Goal: Check status: Check status

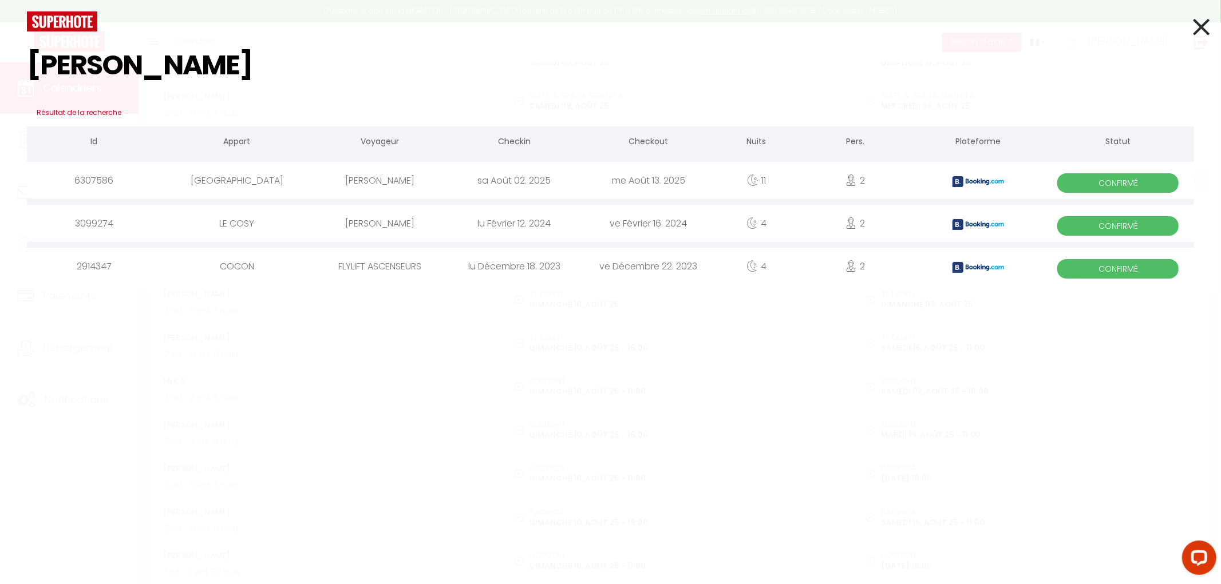
type input "[PERSON_NAME]"
click at [1204, 25] on icon at bounding box center [1201, 27] width 17 height 29
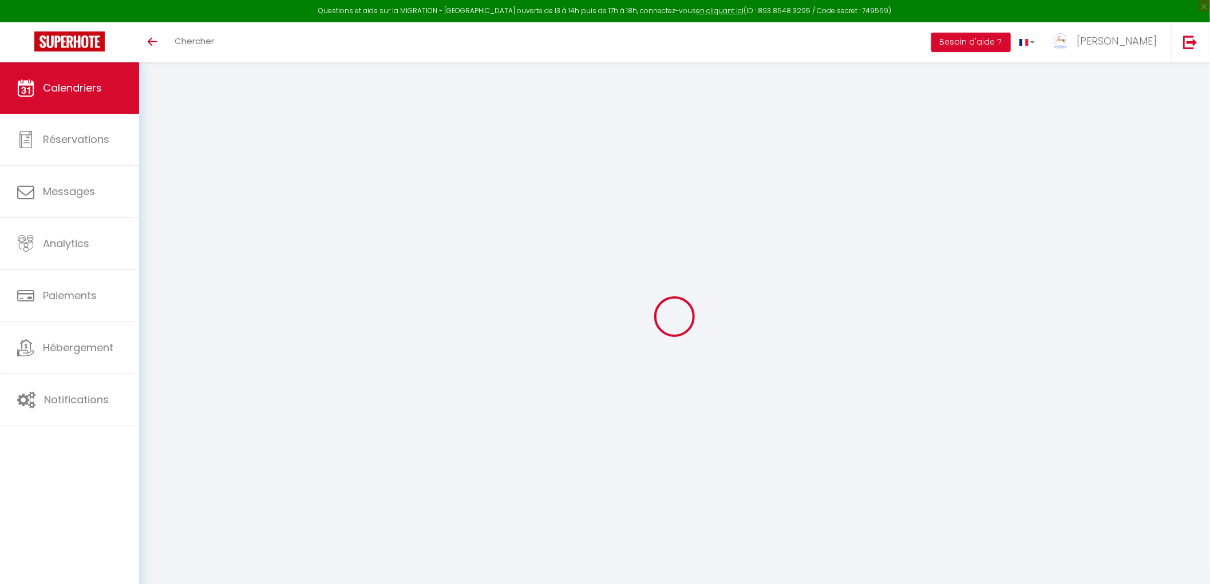
select select
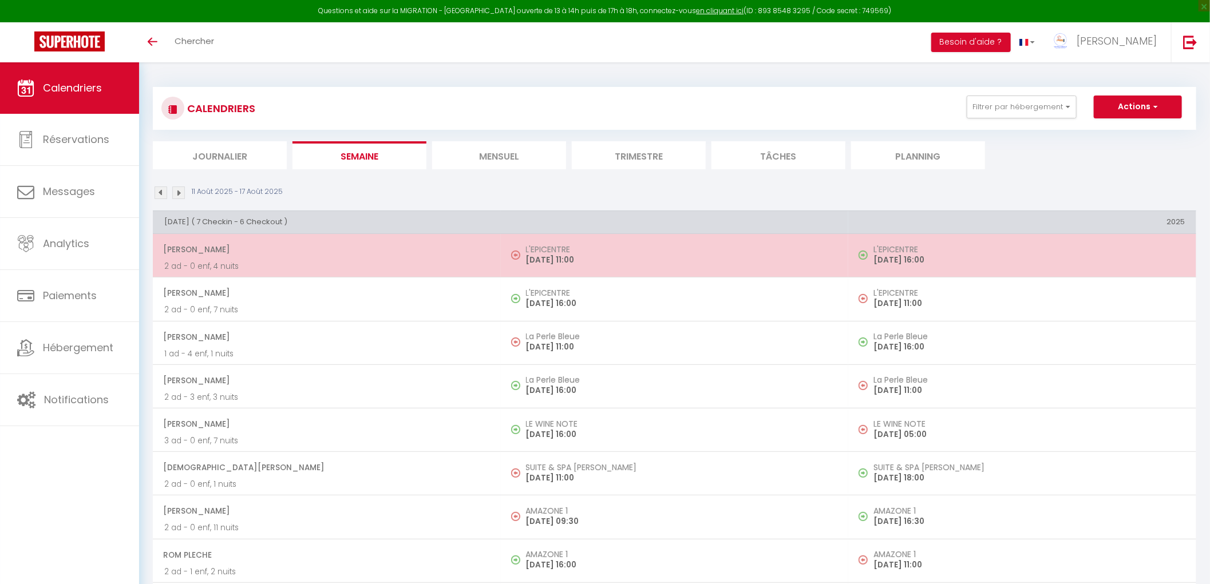
select select
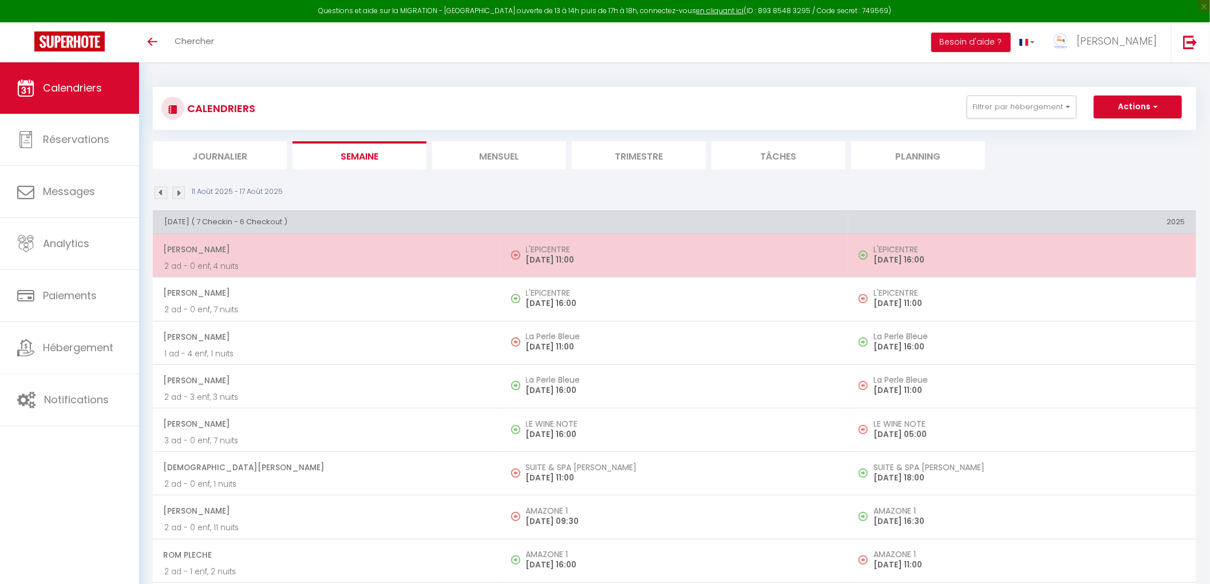
select select
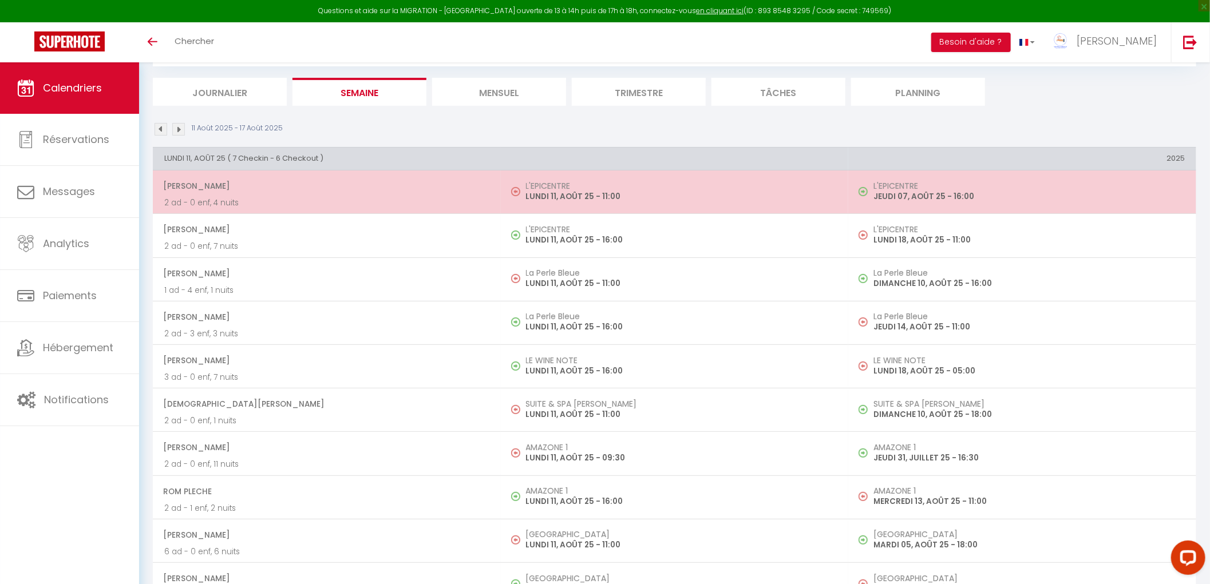
scroll to position [127, 0]
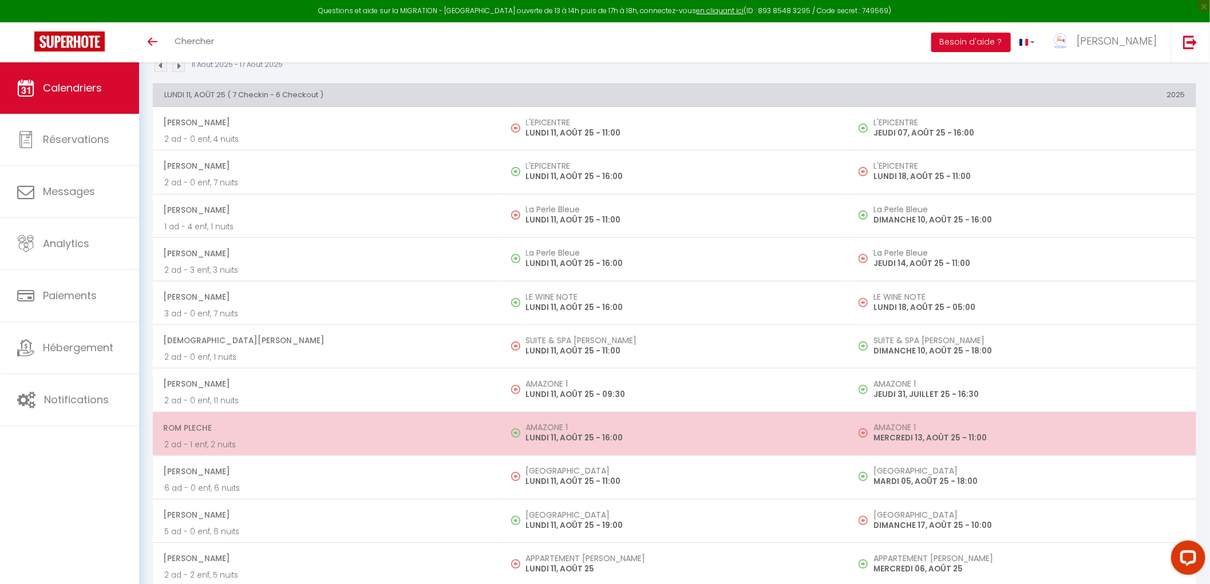
click at [395, 453] on td "Rom Pleche 2 ad - 1 enf, 2 nuits" at bounding box center [327, 433] width 348 height 43
select select "OK"
select select "0"
select select "1"
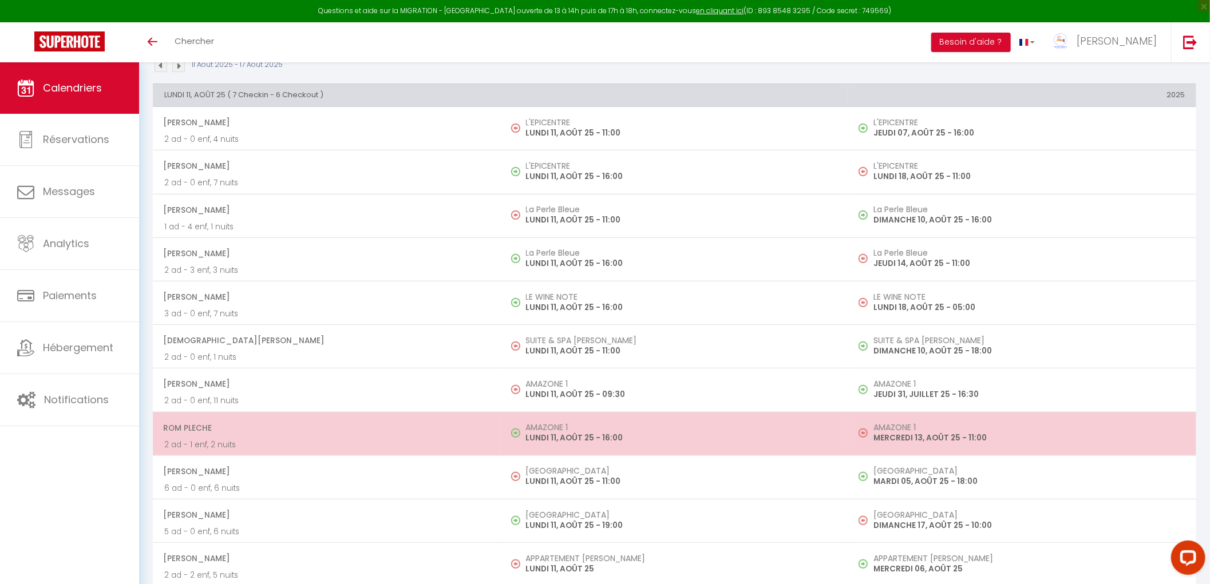
select select "1"
select select
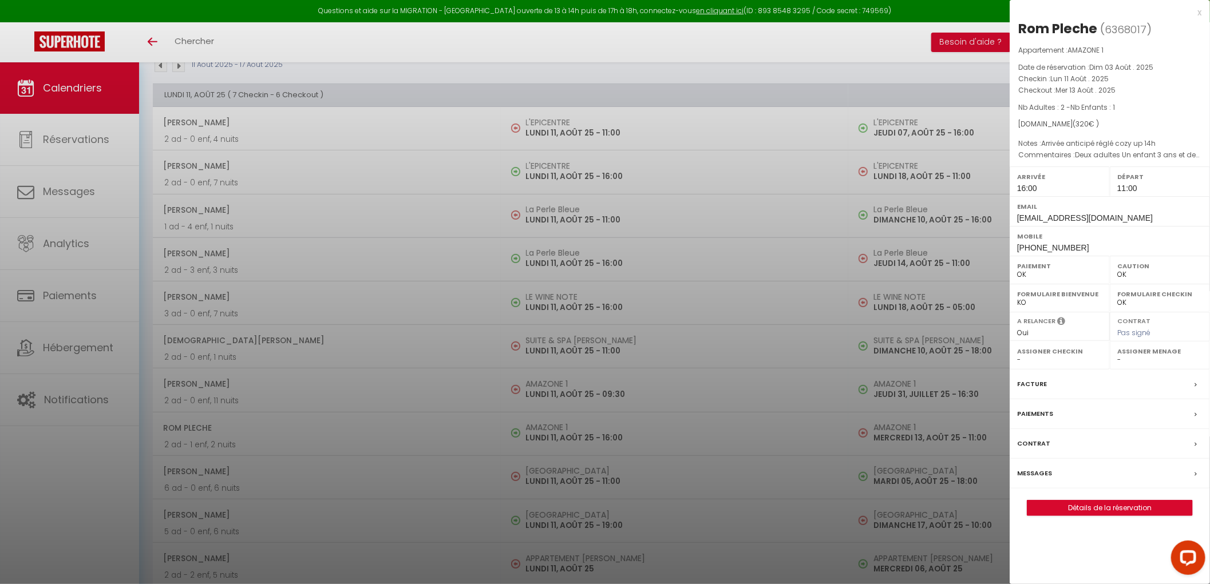
drag, startPoint x: 230, startPoint y: 33, endPoint x: 170, endPoint y: 54, distance: 63.7
click at [227, 33] on div at bounding box center [605, 292] width 1210 height 584
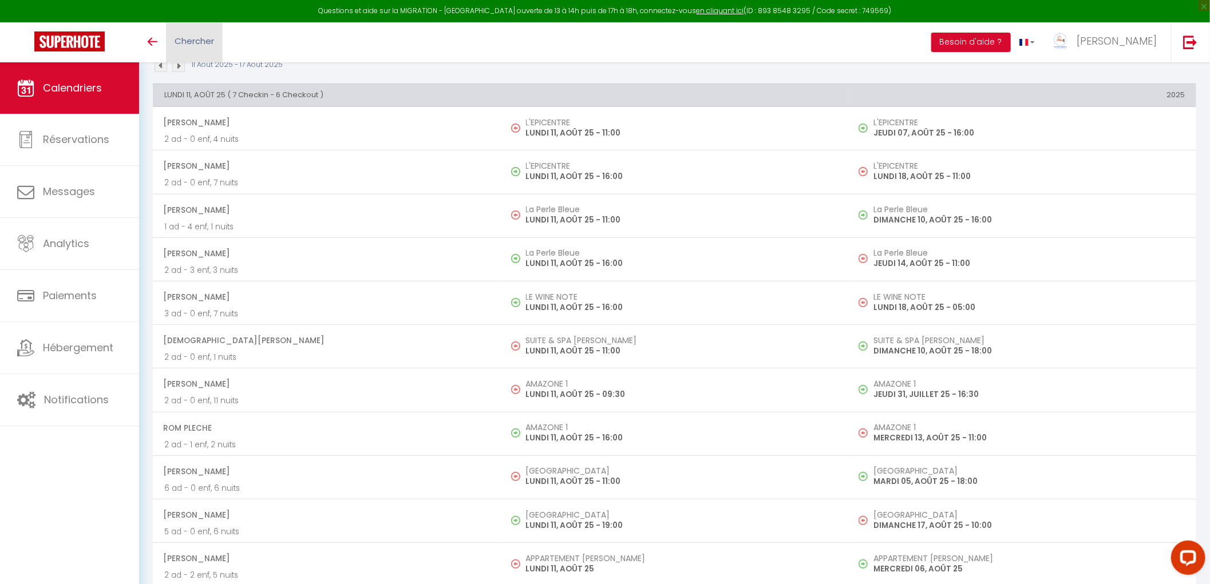
click at [175, 42] on span "Chercher" at bounding box center [194, 41] width 39 height 12
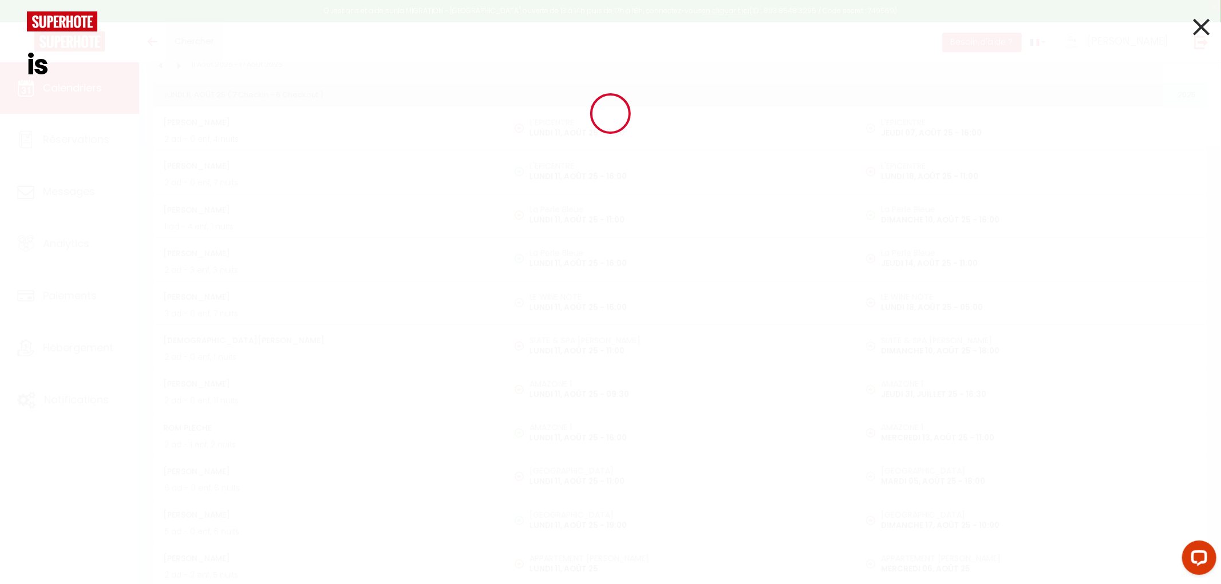
type input "i"
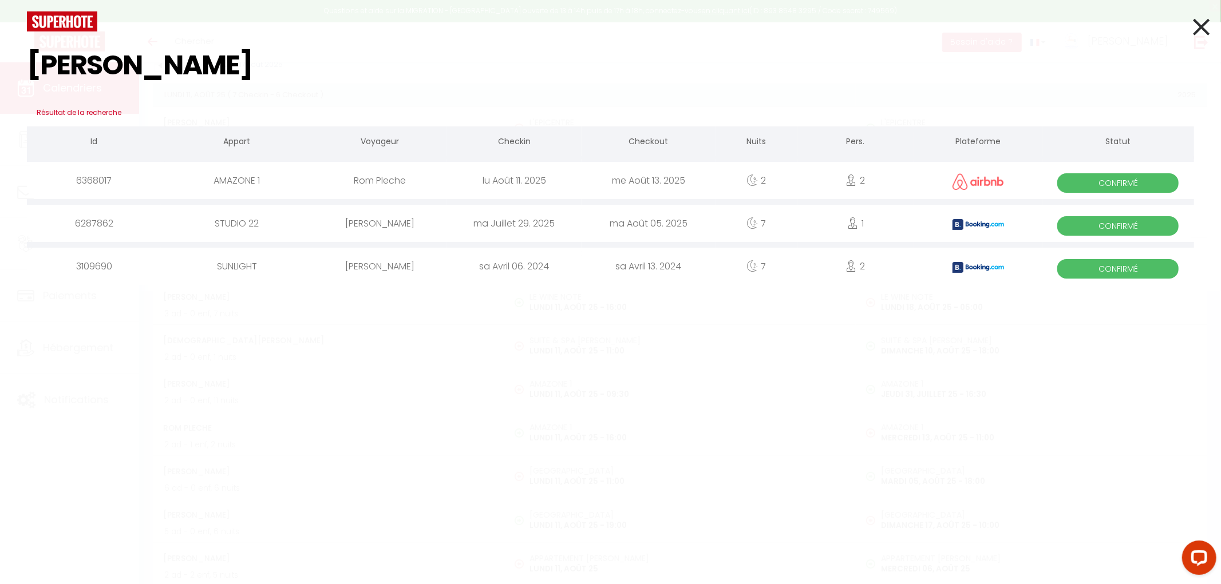
type input "schmid"
click at [1193, 29] on icon at bounding box center [1201, 27] width 17 height 29
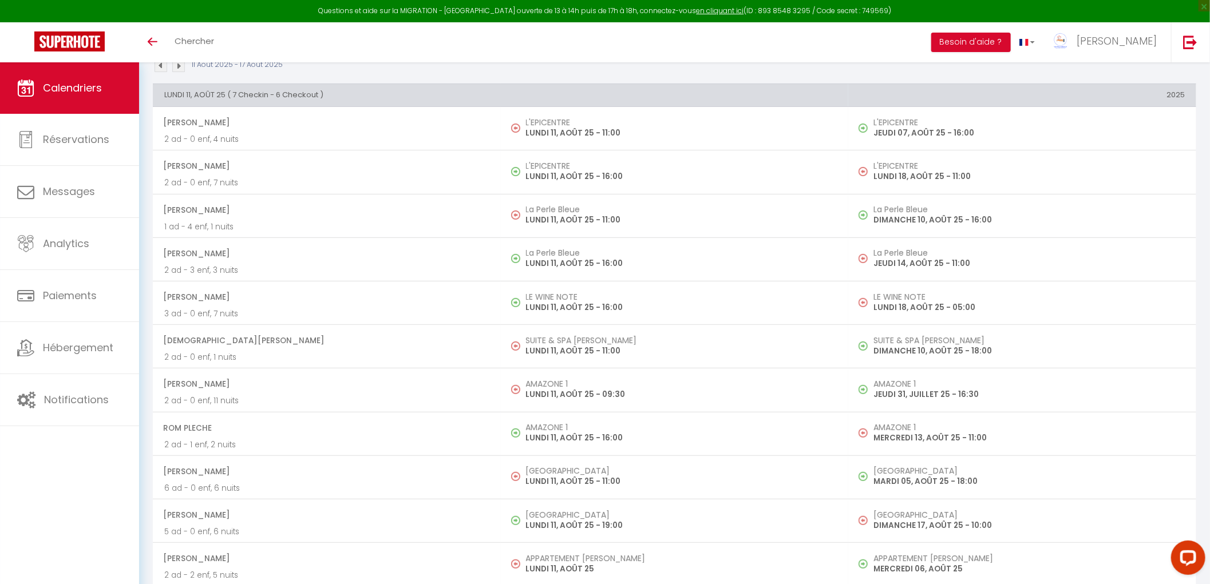
drag, startPoint x: 954, startPoint y: 86, endPoint x: 943, endPoint y: 86, distance: 10.9
click at [952, 86] on th "2025" at bounding box center [1022, 95] width 348 height 23
